Goal: Communication & Community: Answer question/provide support

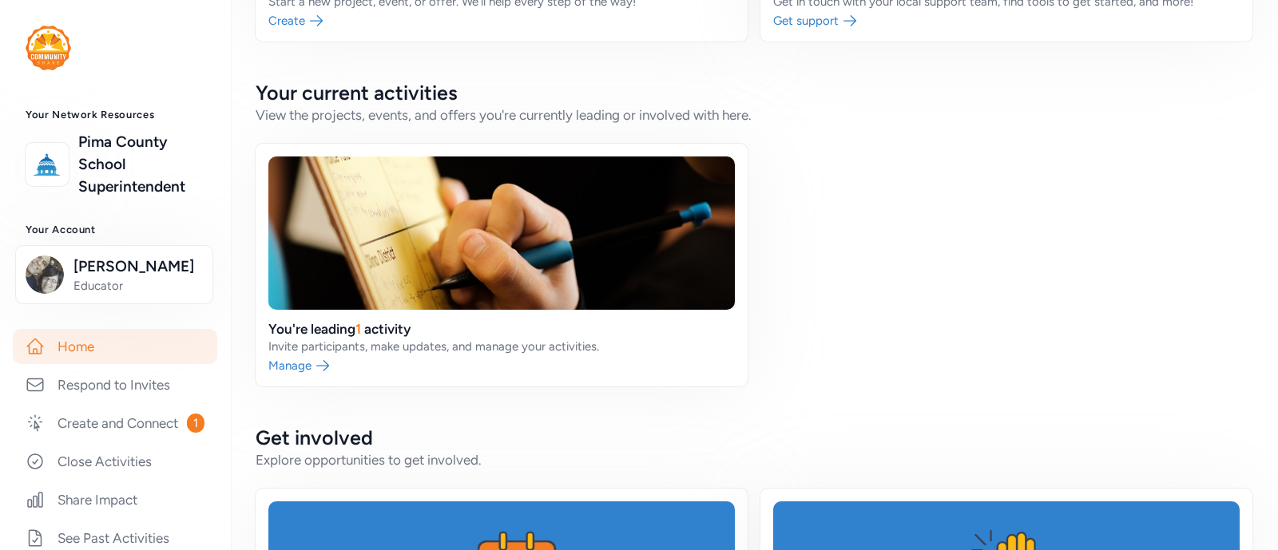
scroll to position [275, 0]
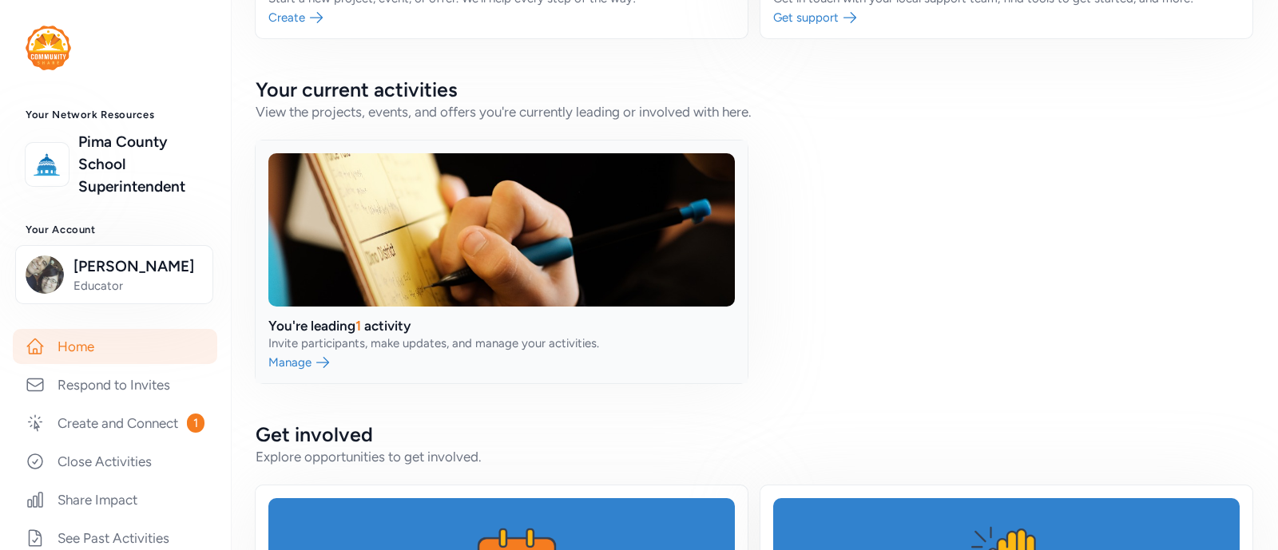
click at [488, 233] on link at bounding box center [502, 262] width 492 height 243
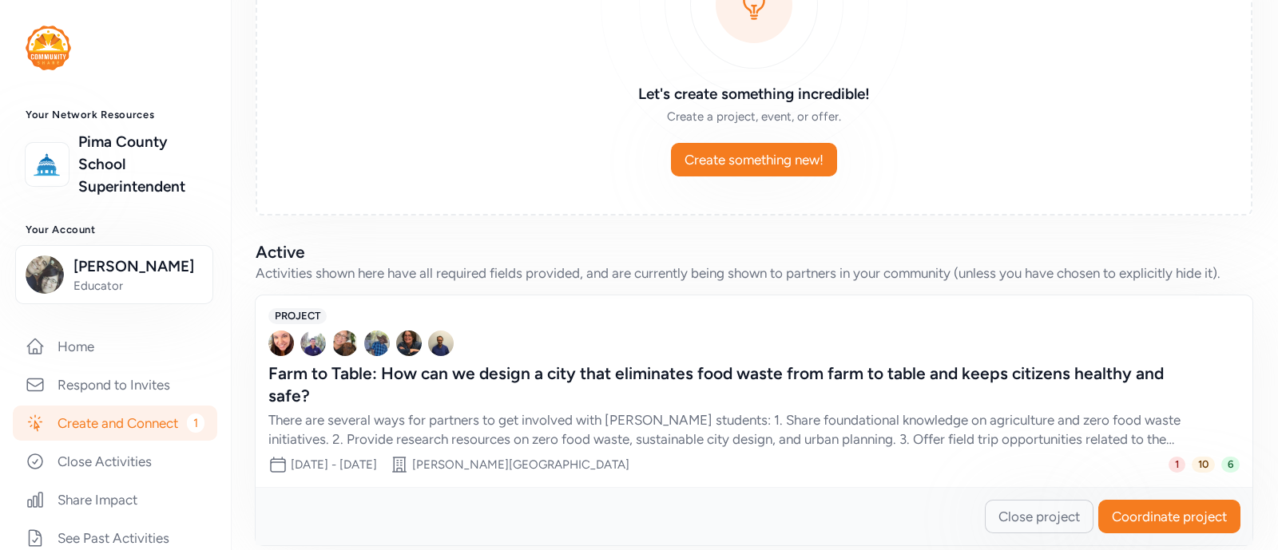
scroll to position [219, 0]
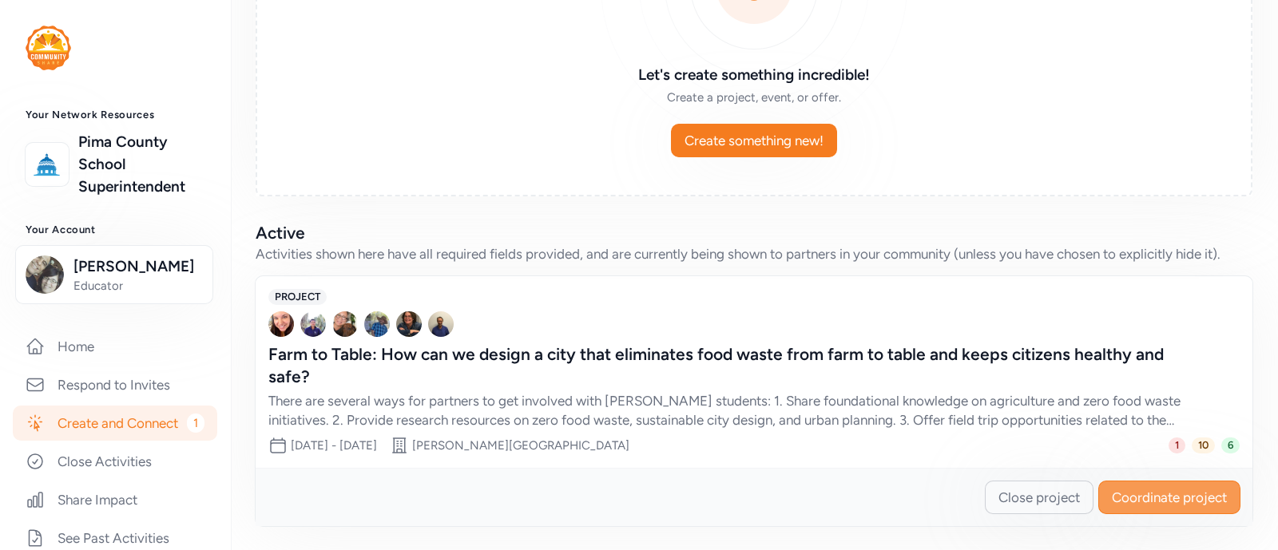
click at [1157, 497] on span "Coordinate project" at bounding box center [1169, 497] width 115 height 19
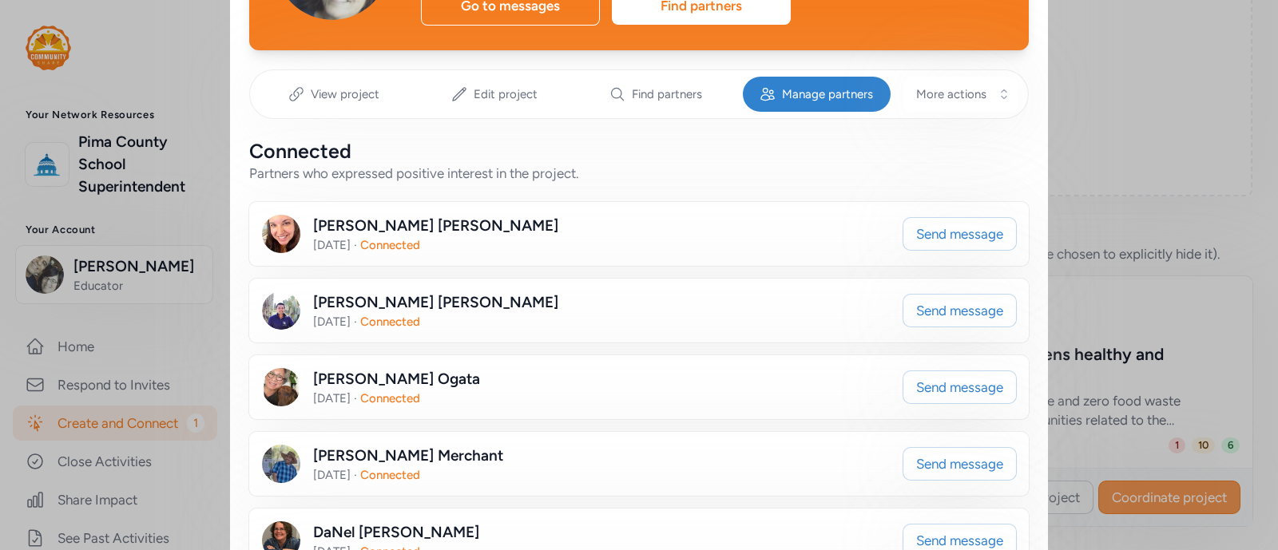
scroll to position [192, 0]
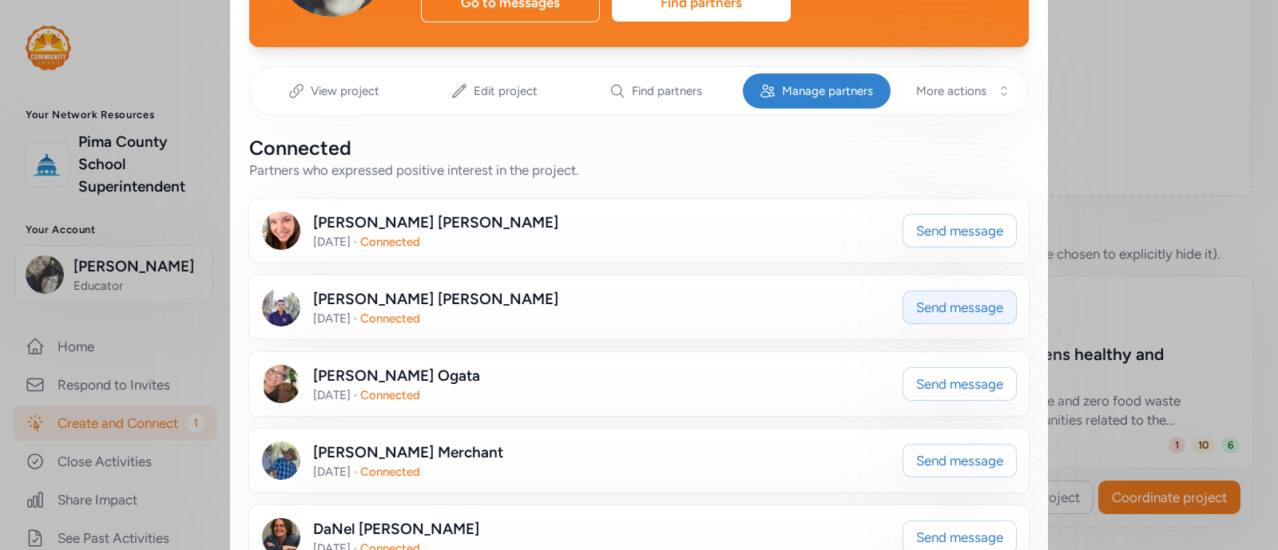
click at [982, 315] on span "Send message" at bounding box center [959, 307] width 87 height 19
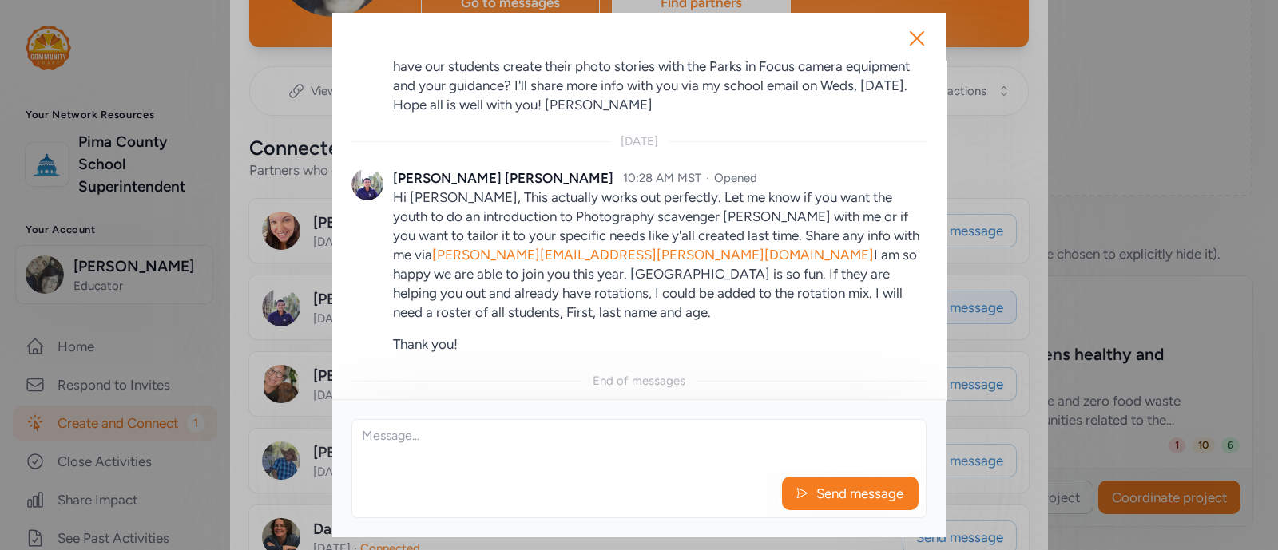
scroll to position [946, 0]
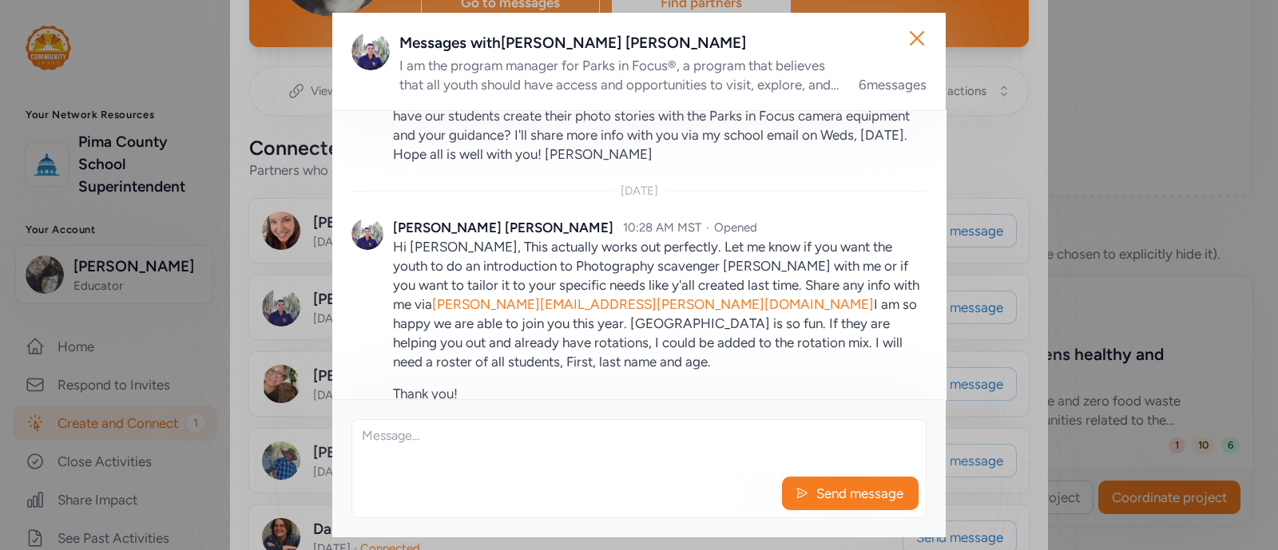
click at [431, 441] on textarea at bounding box center [638, 445] width 573 height 51
click at [563, 437] on textarea "Hello Ernesto, Tucson Village Farm will not be able to accommodate" at bounding box center [638, 445] width 573 height 51
click at [901, 438] on textarea "Hello Ernesto, Tucson Village Farm has a preset program and will not be able to…" at bounding box center [638, 445] width 573 height 51
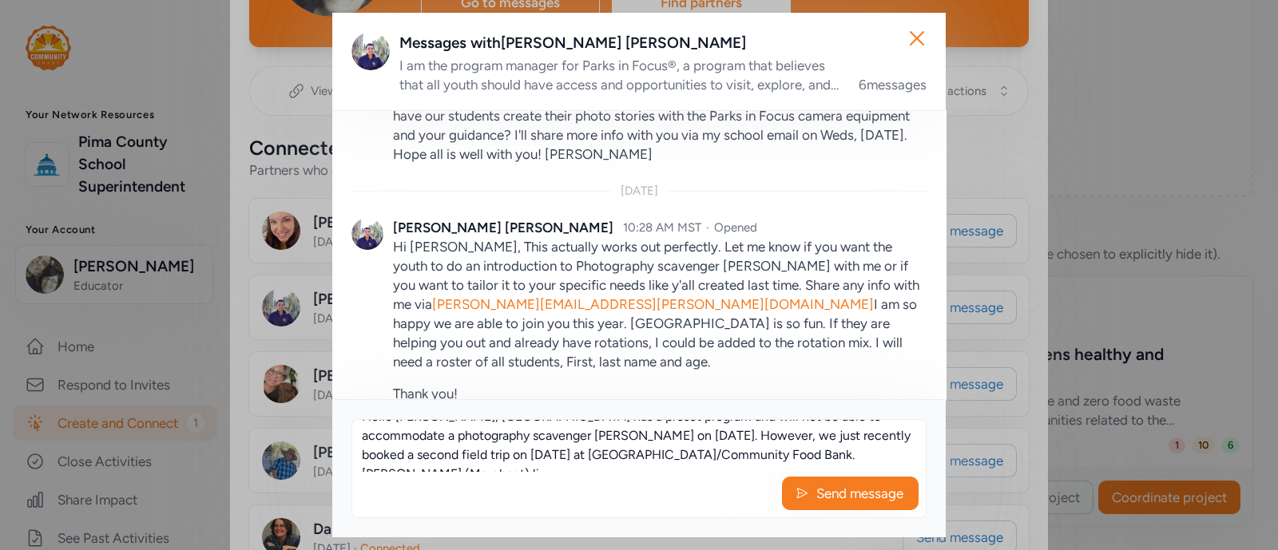
scroll to position [29, 0]
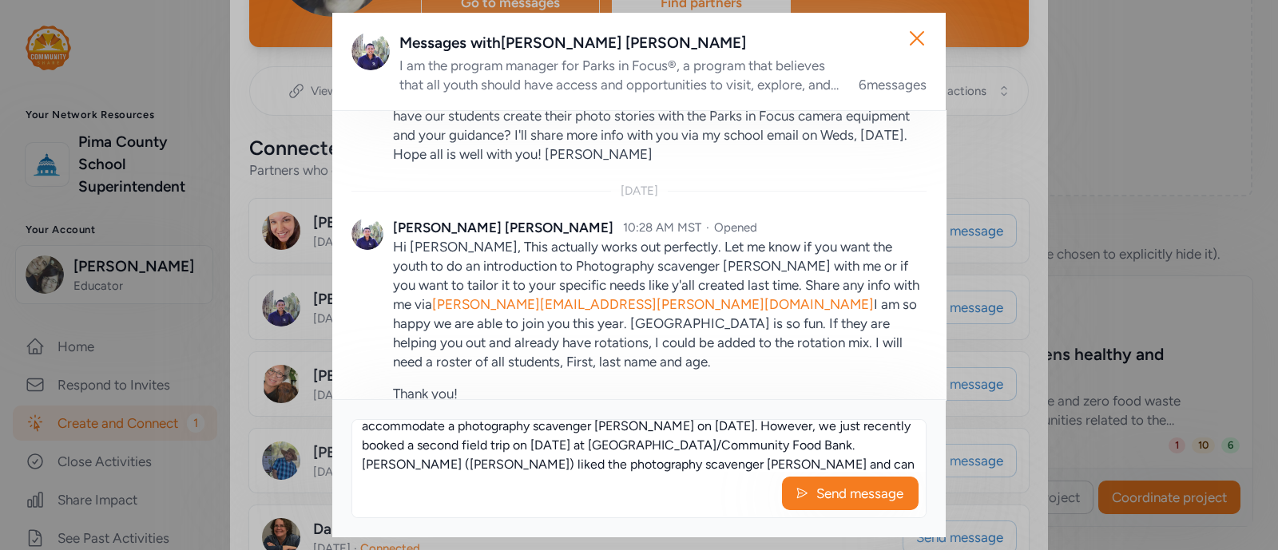
click at [489, 438] on textarea "Hello Ernesto, Tucson Village Farm has a preset program and will not be able to…" at bounding box center [638, 445] width 573 height 51
click at [477, 449] on textarea "Hello Ernesto, Tucson Village Farm has a preset program and will not be able to…" at bounding box center [638, 445] width 573 height 51
click at [767, 456] on textarea "Hello Ernesto, Tucson Village Farm has a preset program and will not be able to…" at bounding box center [638, 445] width 573 height 51
click at [830, 462] on textarea "Hello Ernesto, Tucson Village Farm has a preset program and will not be able to…" at bounding box center [638, 445] width 573 height 51
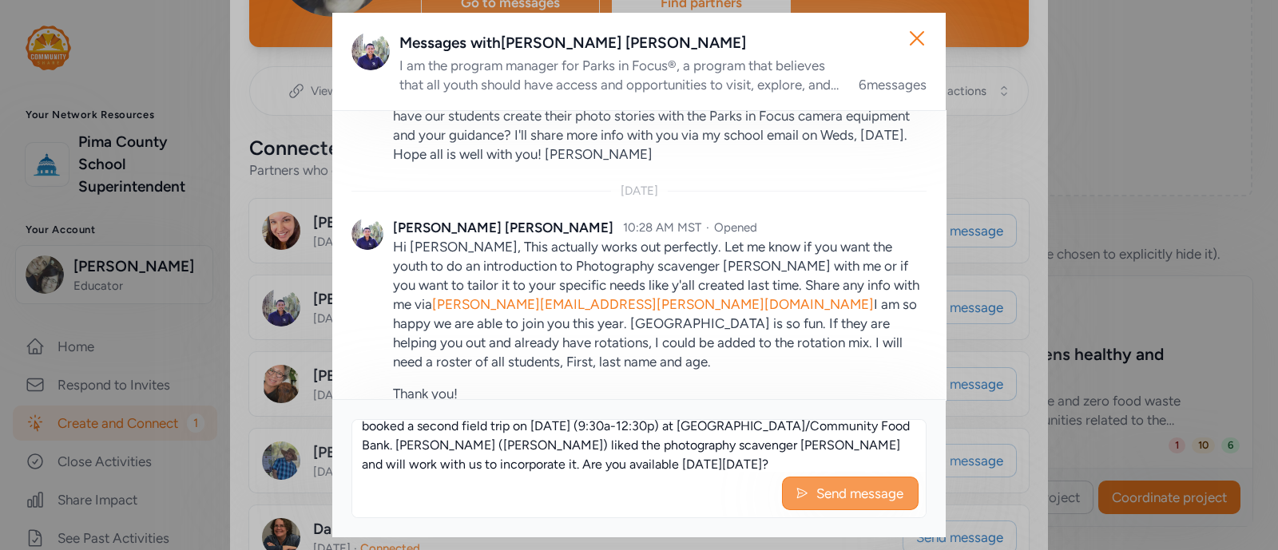
type textarea "Hello [PERSON_NAME], [GEOGRAPHIC_DATA] has a preset program and will not be abl…"
click at [843, 501] on span "Send message" at bounding box center [860, 493] width 90 height 19
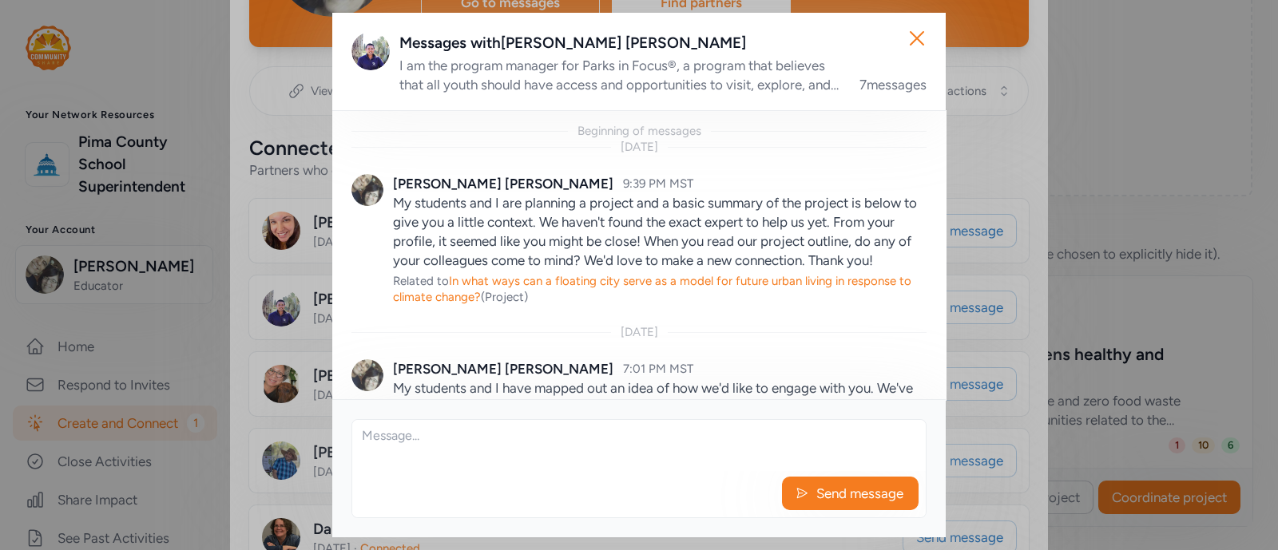
scroll to position [1184, 0]
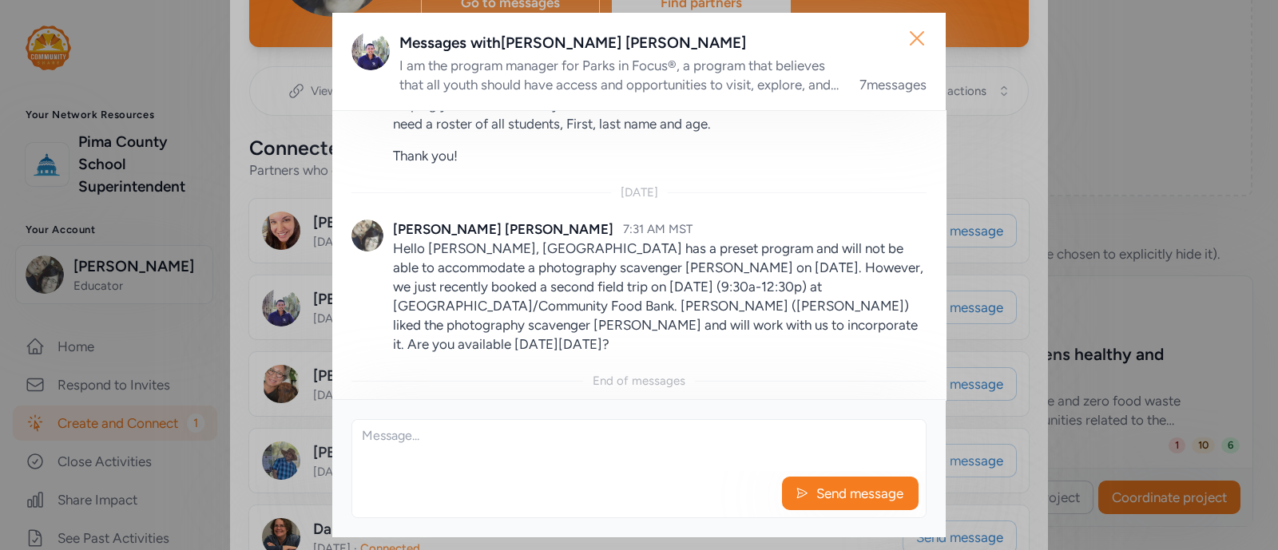
click at [914, 37] on icon "button" at bounding box center [917, 39] width 26 height 26
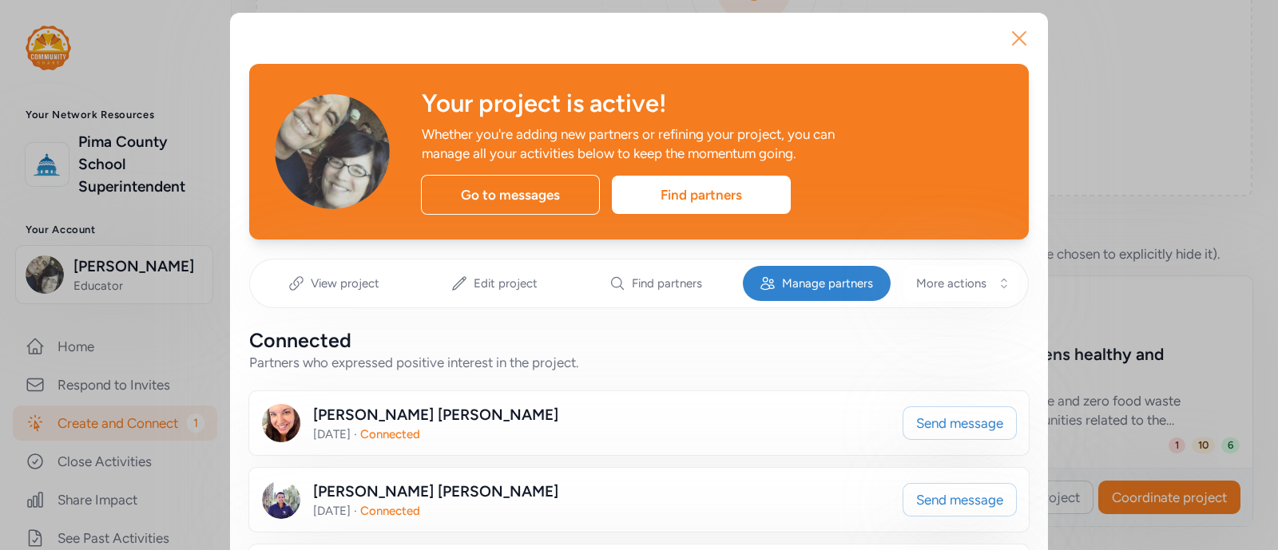
click at [1006, 35] on icon "button" at bounding box center [1019, 39] width 26 height 26
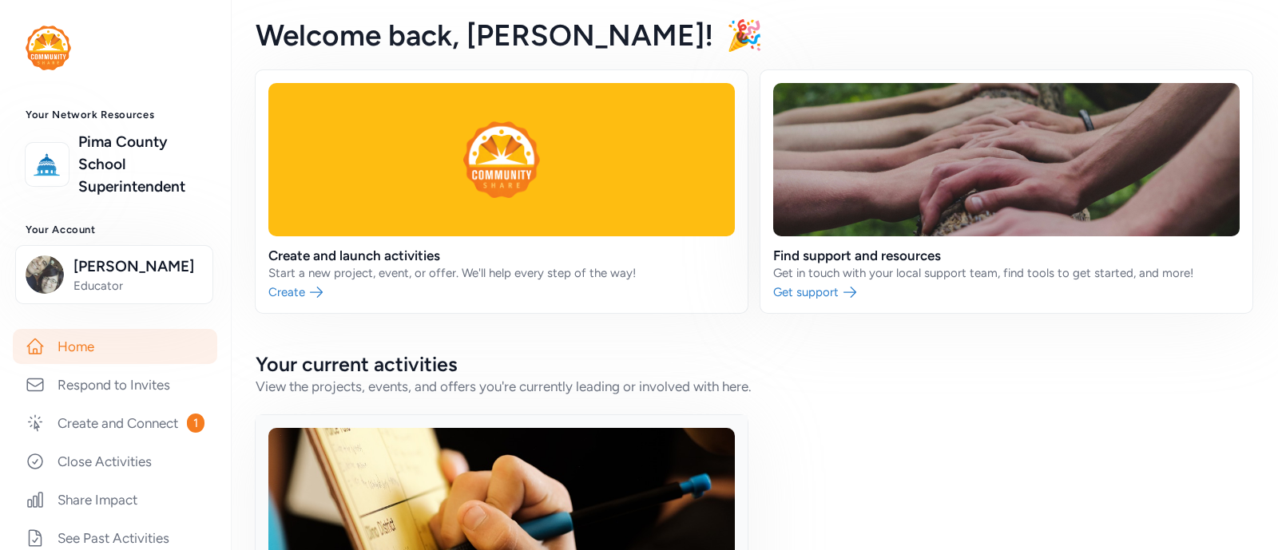
click at [490, 487] on link at bounding box center [502, 536] width 492 height 243
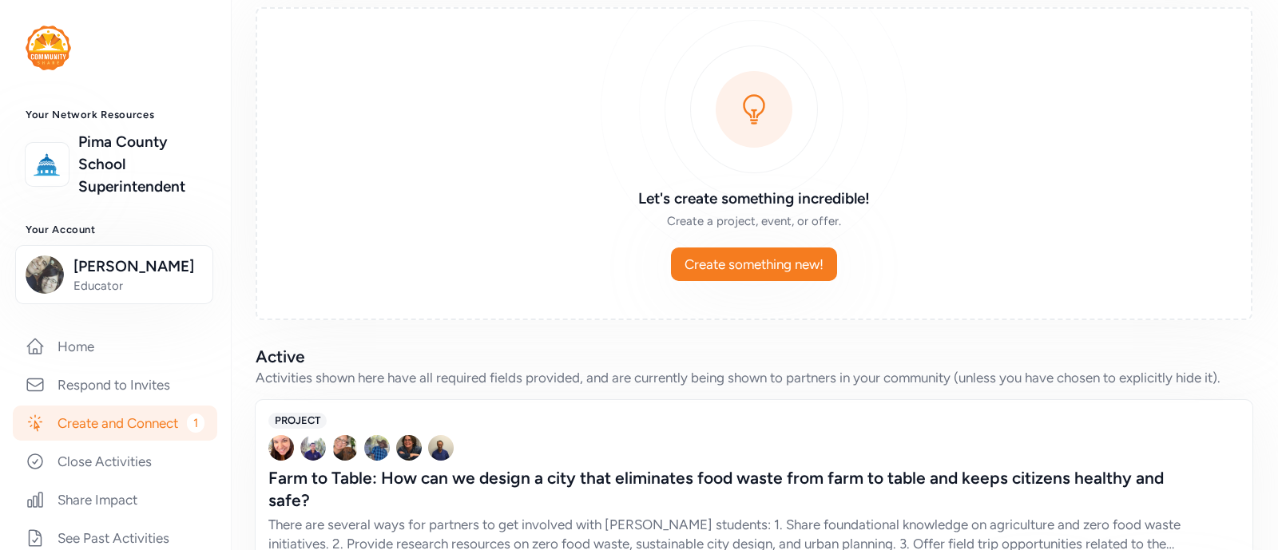
scroll to position [219, 0]
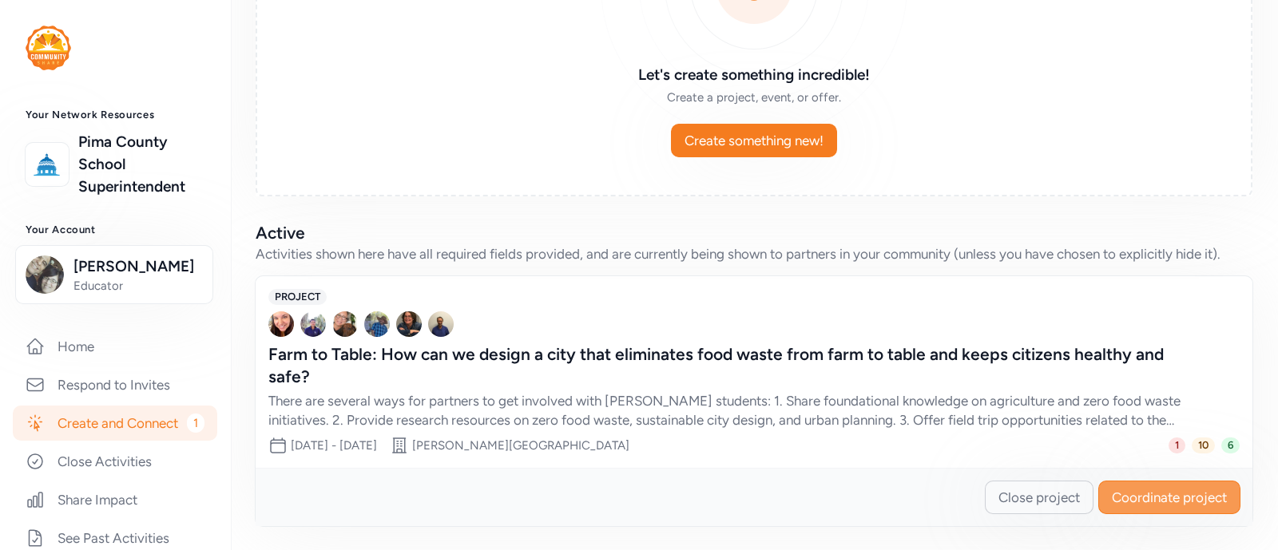
click at [1118, 502] on span "Coordinate project" at bounding box center [1169, 497] width 115 height 19
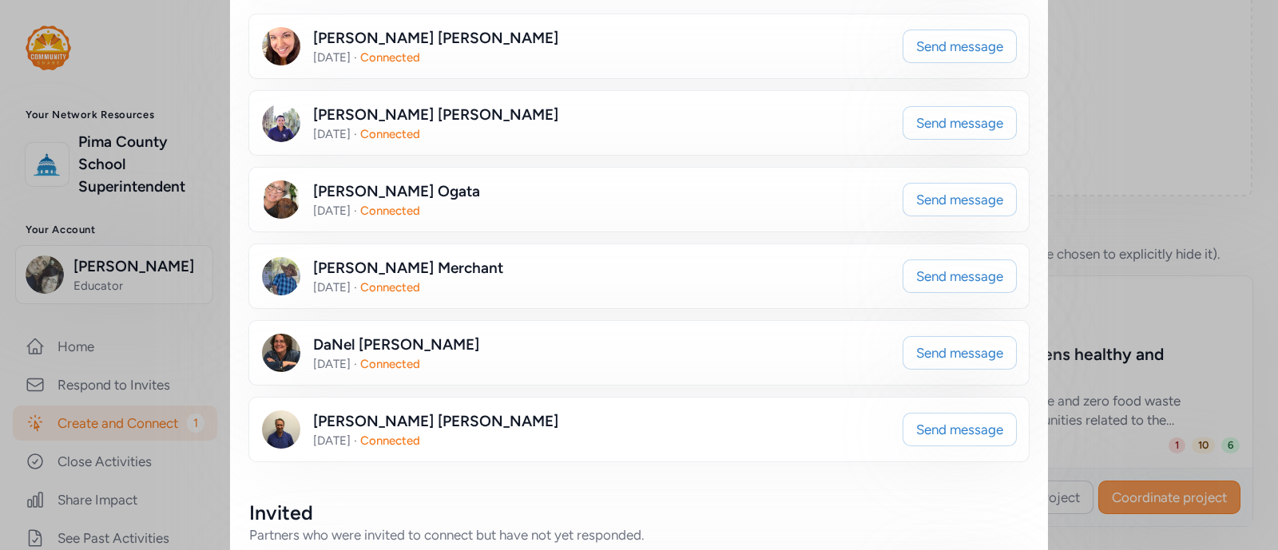
scroll to position [387, 0]
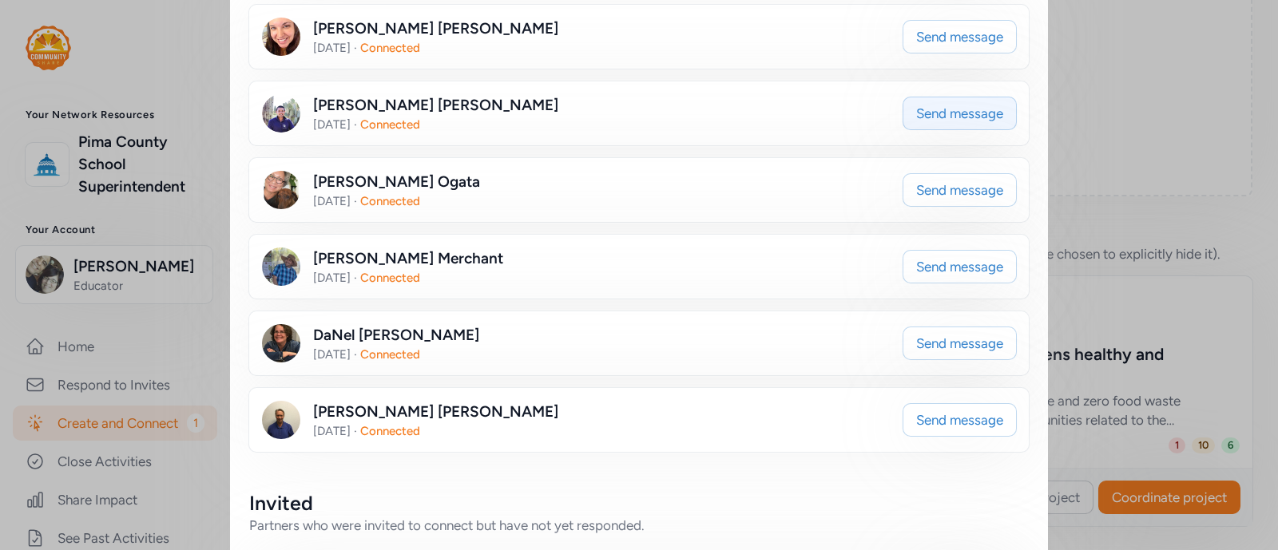
click at [902, 114] on button "Send message" at bounding box center [959, 114] width 114 height 34
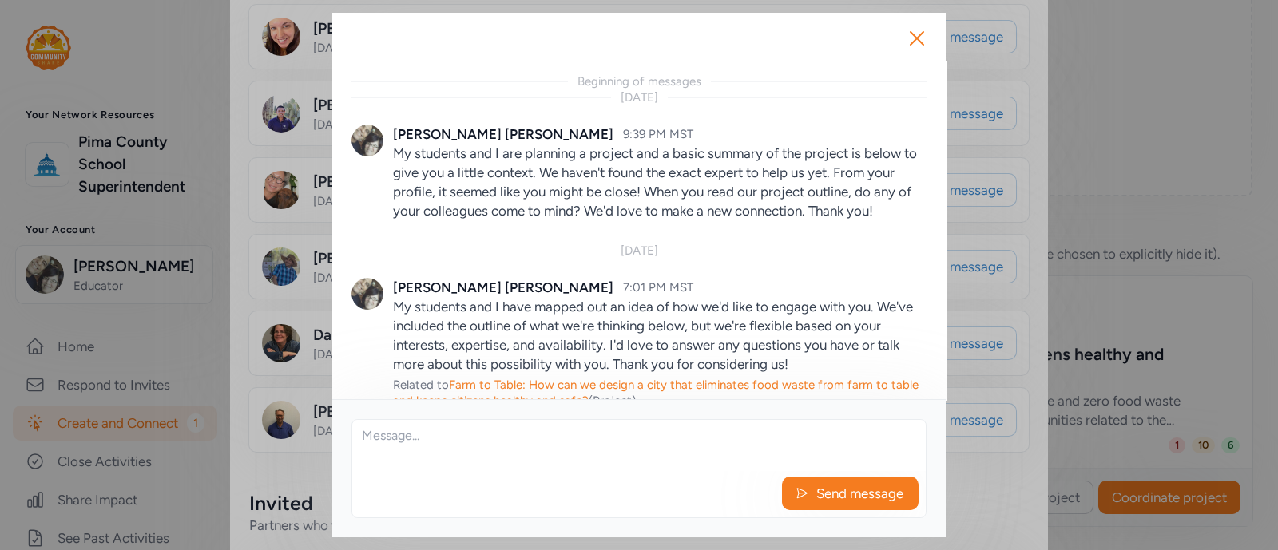
scroll to position [1135, 0]
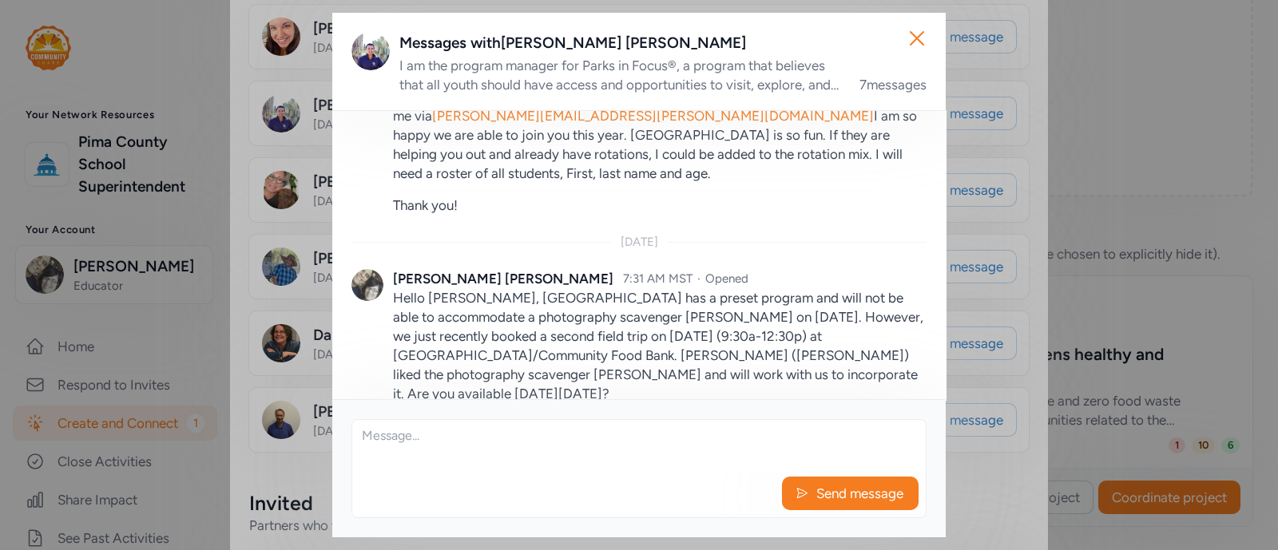
click at [432, 124] on link "[PERSON_NAME][EMAIL_ADDRESS][PERSON_NAME][DOMAIN_NAME]" at bounding box center [653, 116] width 442 height 16
click at [387, 134] on div "[PERSON_NAME] 10:28 AM MST · Opened Hi [PERSON_NAME], This actually works out p…" at bounding box center [638, 122] width 575 height 224
drag, startPoint x: 387, startPoint y: 134, endPoint x: 482, endPoint y: 141, distance: 95.2
click at [482, 141] on div "[PERSON_NAME] 10:28 AM MST · Opened Hi [PERSON_NAME], This actually works out p…" at bounding box center [638, 122] width 575 height 224
drag, startPoint x: 507, startPoint y: 135, endPoint x: 392, endPoint y: 137, distance: 115.0
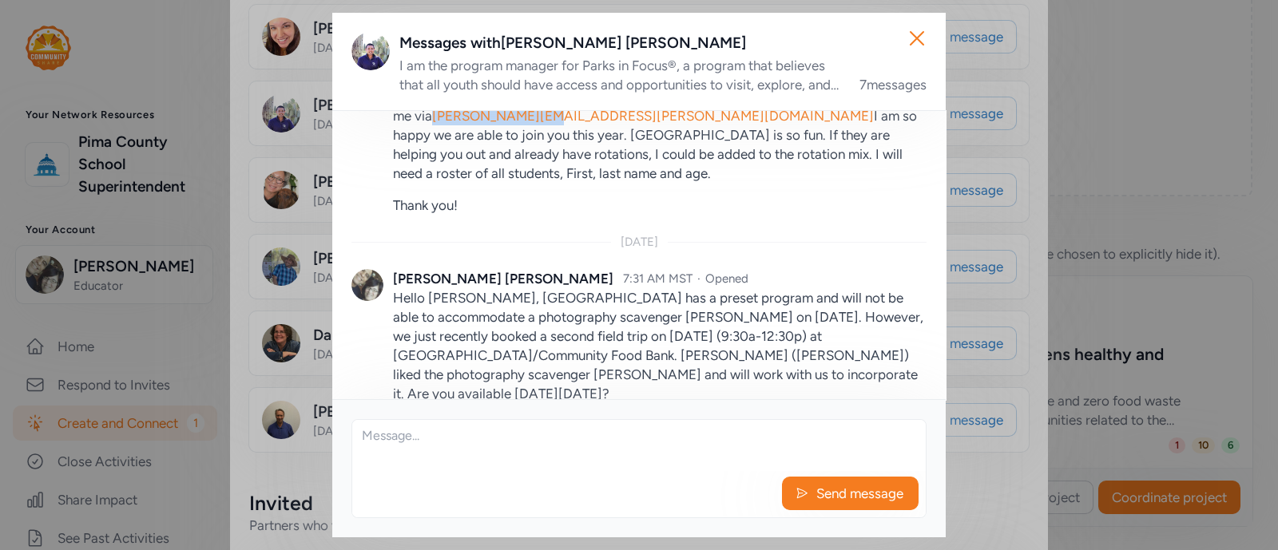
click at [393, 137] on p "Hi [PERSON_NAME], This actually works out perfectly. Let me know if you want th…" at bounding box center [659, 116] width 533 height 134
copy link "[PERSON_NAME][EMAIL_ADDRESS][PERSON_NAME][DOMAIN_NAME]"
